Goal: Navigation & Orientation: Find specific page/section

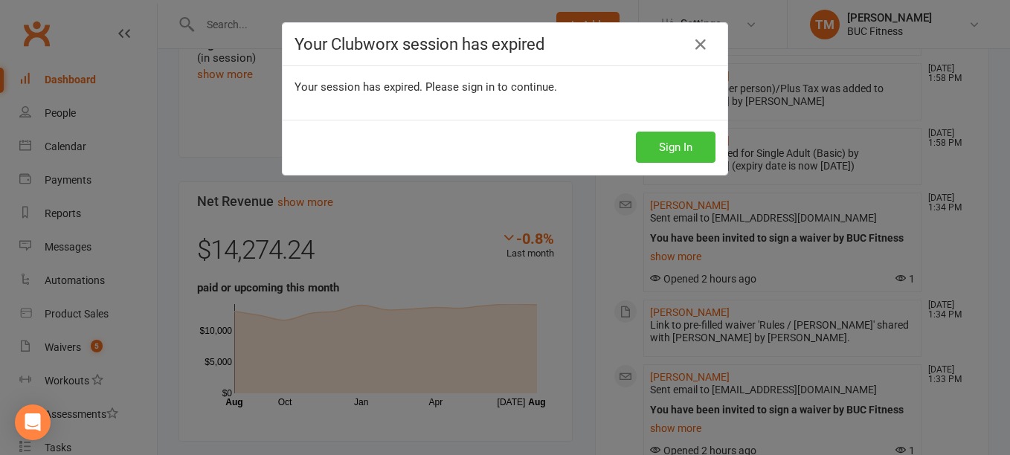
click at [678, 143] on button "Sign In" at bounding box center [676, 147] width 80 height 31
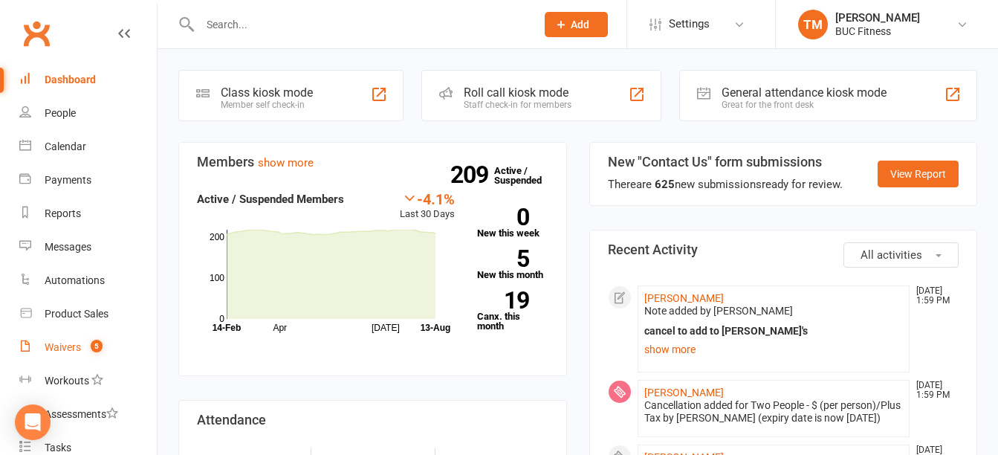
click at [65, 340] on link "Waivers 5" at bounding box center [88, 347] width 138 height 33
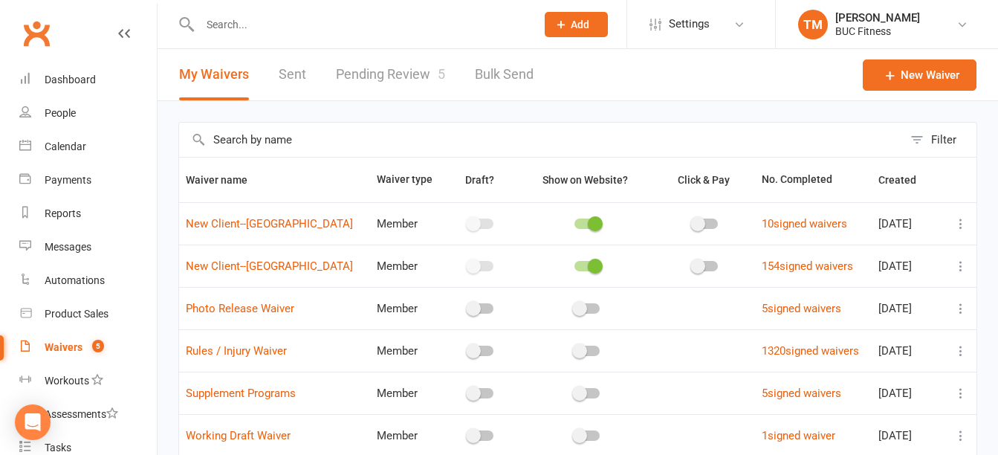
click at [367, 72] on link "Pending Review 5" at bounding box center [390, 74] width 109 height 51
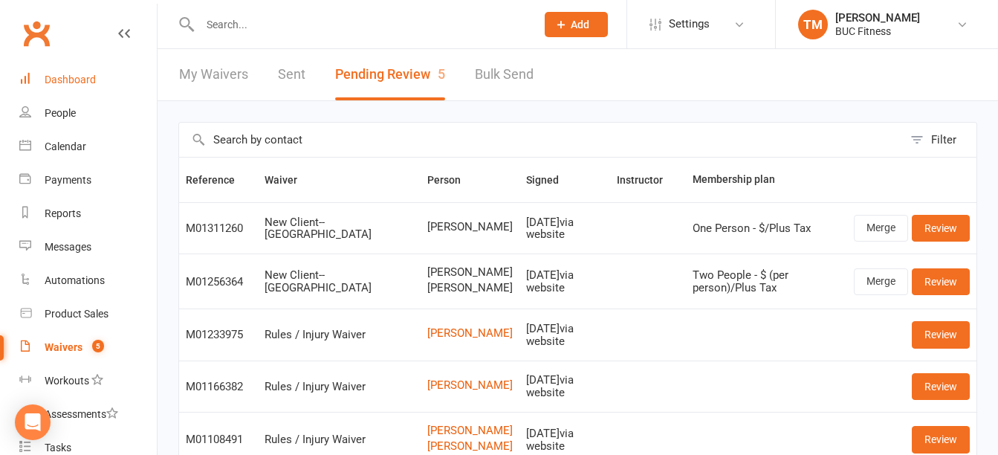
click at [78, 75] on div "Dashboard" at bounding box center [70, 80] width 51 height 12
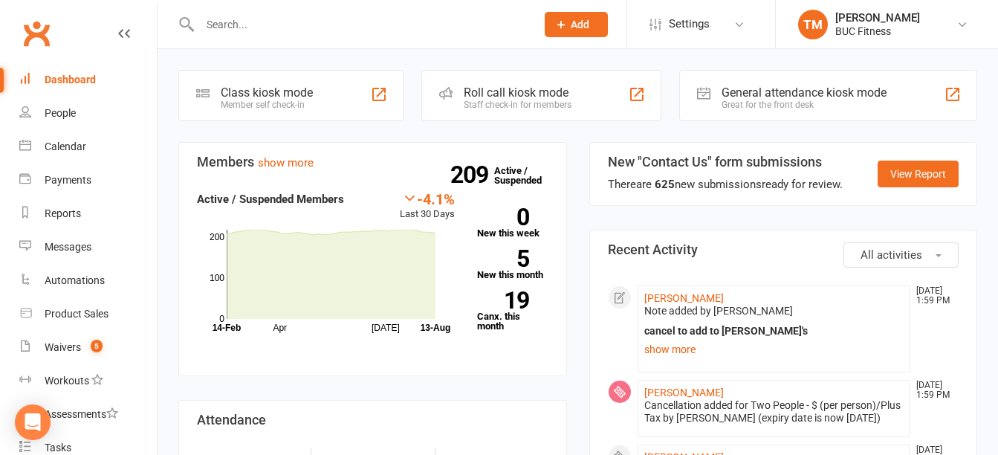
click at [340, 367] on section "Members show more -4.1% Last 30 Days Active / Suspended Members Apr Jul Month 1…" at bounding box center [372, 259] width 389 height 234
